Goal: Transaction & Acquisition: Book appointment/travel/reservation

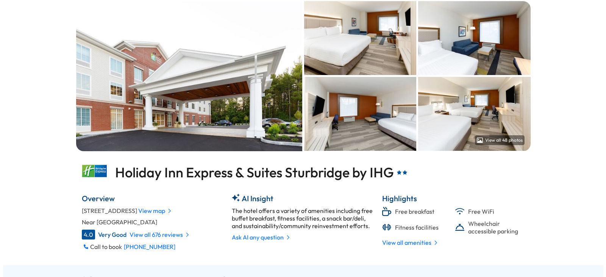
scroll to position [191, 0]
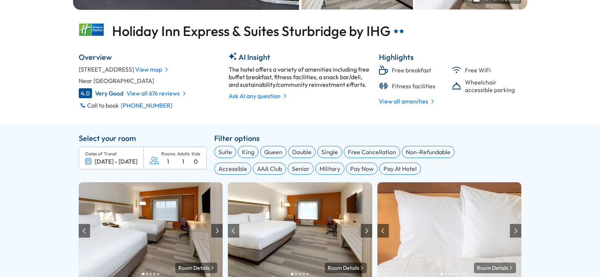
click at [184, 165] on div "Adults 1" at bounding box center [183, 158] width 12 height 14
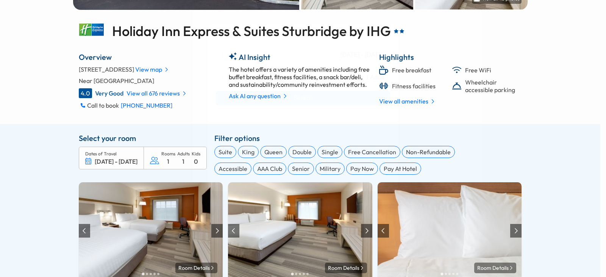
click at [377, 78] on span "1 Room, 1 Adult" at bounding box center [362, 77] width 43 height 7
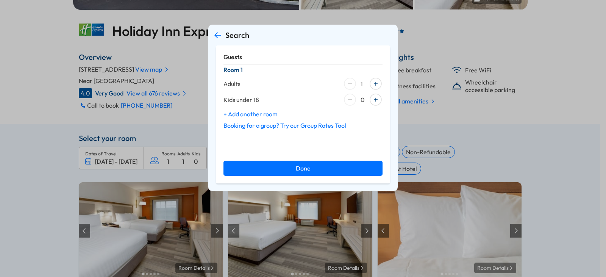
click at [375, 84] on div at bounding box center [376, 84] width 14 height 14
click at [338, 165] on button "Done" at bounding box center [302, 167] width 159 height 15
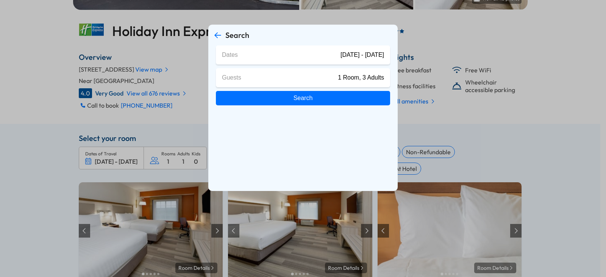
click at [352, 100] on button "Search" at bounding box center [303, 98] width 174 height 14
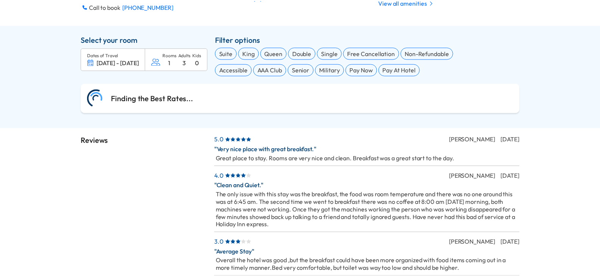
scroll to position [332, 0]
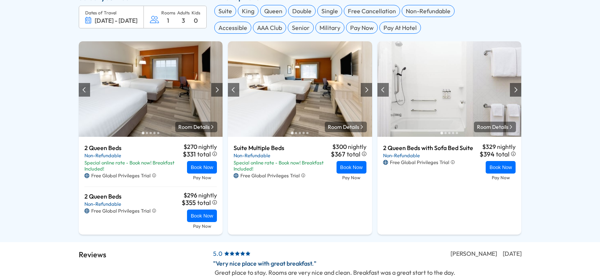
click at [360, 34] on div "Pay Now" at bounding box center [362, 28] width 32 height 12
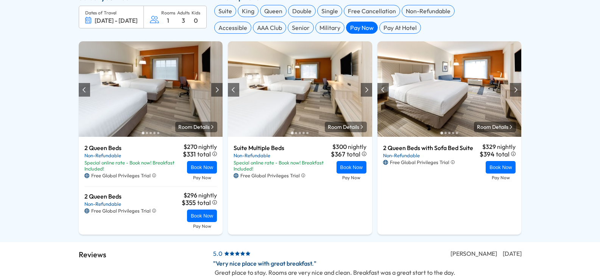
click at [269, 17] on div "Queen" at bounding box center [273, 11] width 26 height 12
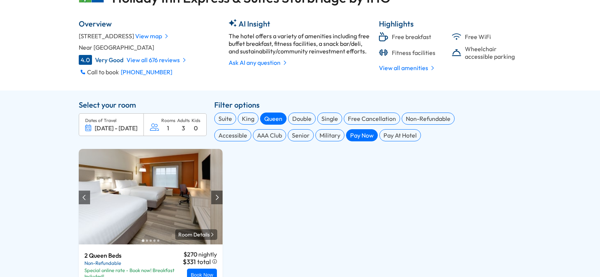
scroll to position [218, 0]
